Goal: Task Accomplishment & Management: Manage account settings

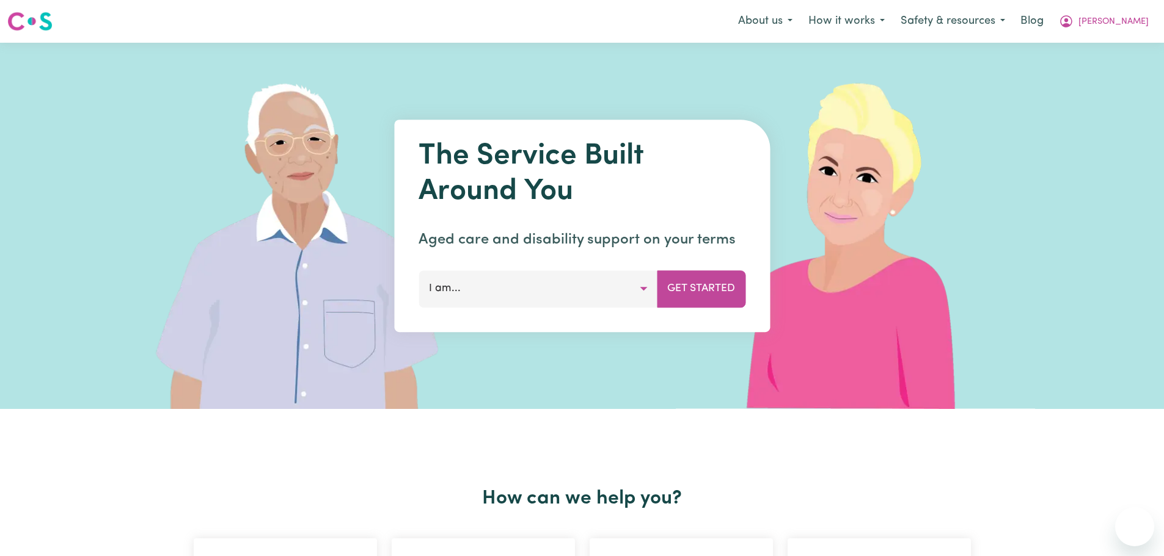
click at [1073, 28] on icon "My Account" at bounding box center [1066, 21] width 15 height 15
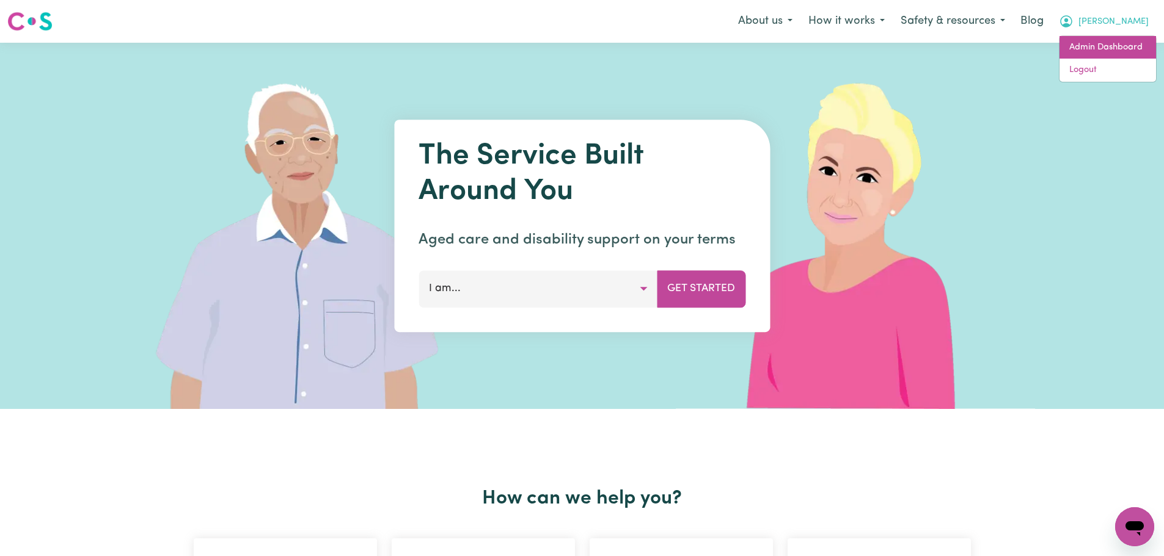
click at [1116, 44] on link "Admin Dashboard" at bounding box center [1107, 47] width 97 height 23
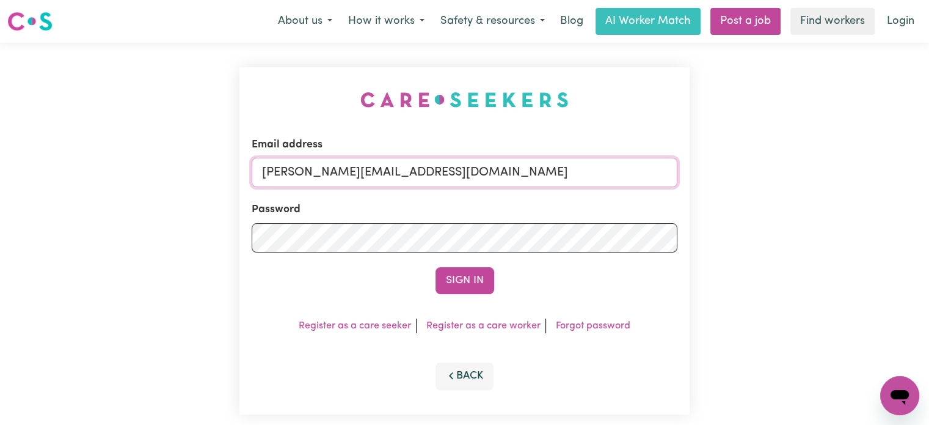
click at [475, 173] on input "lindsay@careseekers.com.au" at bounding box center [465, 172] width 426 height 29
drag, startPoint x: 579, startPoint y: 164, endPoint x: 327, endPoint y: 155, distance: 252.4
click at [327, 155] on div "Email address superuser~CaronuttingMMJ@careseekers.com.au" at bounding box center [465, 162] width 426 height 50
click at [436, 267] on button "Sign In" at bounding box center [465, 280] width 59 height 27
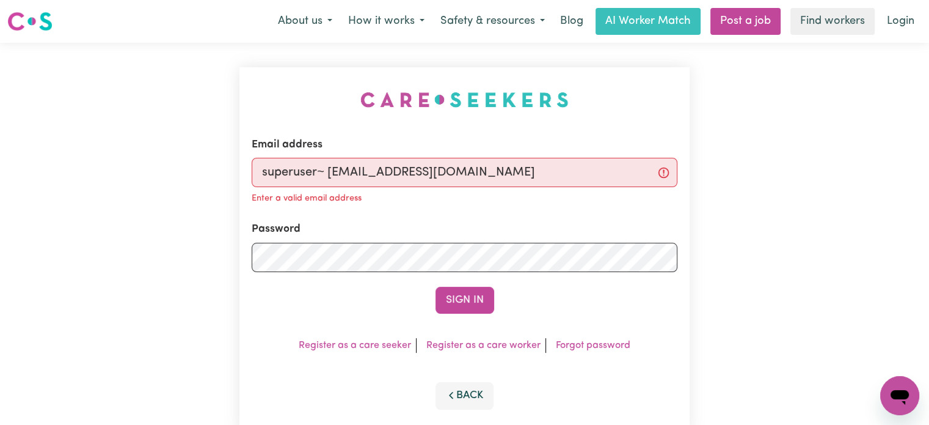
click at [330, 168] on input "superuser~ abernathy_cecilia@yahoo.com" at bounding box center [465, 172] width 426 height 29
click at [436, 286] on button "Sign In" at bounding box center [465, 299] width 59 height 27
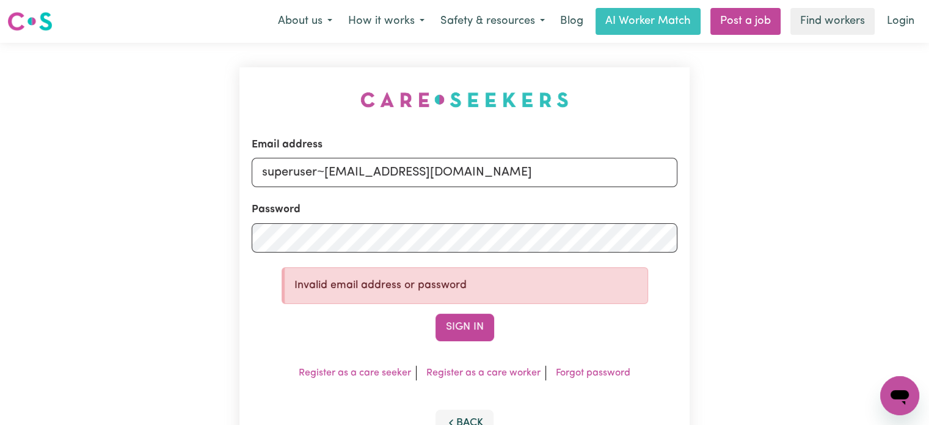
click at [525, 172] on input "superuser~abernathy_cecilia@yahoo.com" at bounding box center [465, 172] width 426 height 29
click at [436, 313] on button "Sign In" at bounding box center [465, 326] width 59 height 27
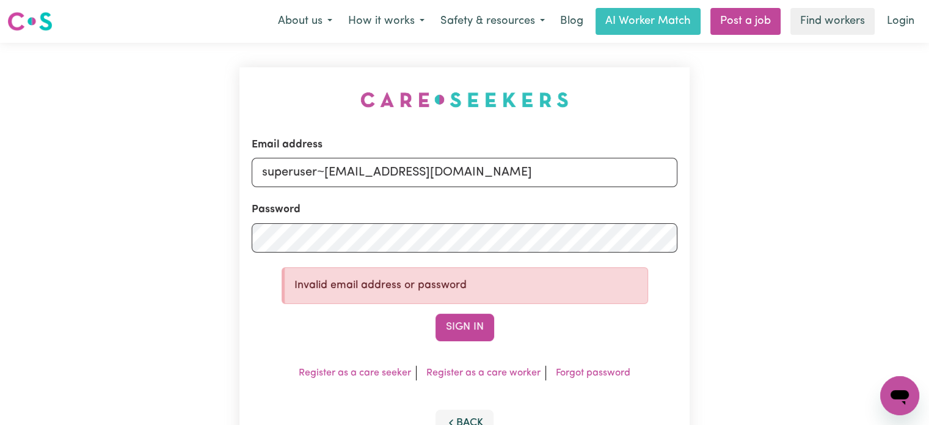
click at [436, 313] on button "Sign In" at bounding box center [465, 326] width 59 height 27
paste input "ceciliahamilton-abernathySTRIDE@careseekers.com.au"
drag, startPoint x: 545, startPoint y: 182, endPoint x: 321, endPoint y: 158, distance: 224.9
click at [321, 158] on div "Email address superuser~ceciliahamilton-abernathySTRIDE@careseekers.com.au" at bounding box center [465, 162] width 426 height 50
type input "superuser~ceciliahamilton-abernathySTRIDE@careseekers.com.au"
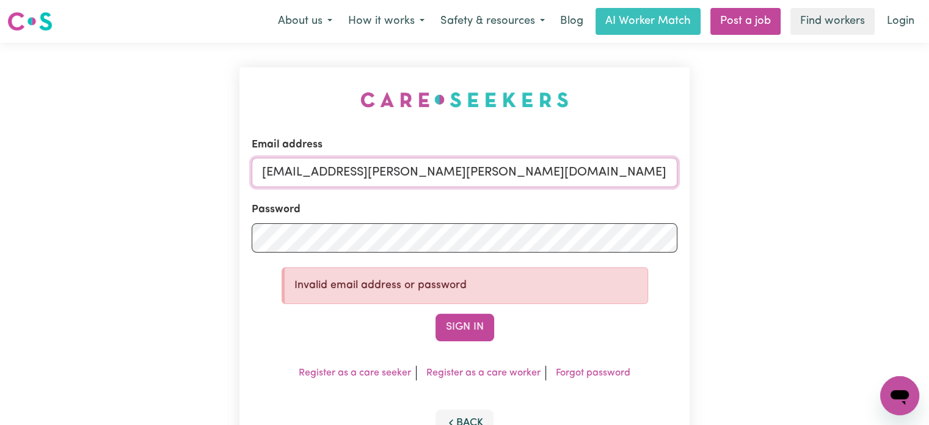
click at [436, 313] on button "Sign In" at bounding box center [465, 326] width 59 height 27
